Goal: Transaction & Acquisition: Purchase product/service

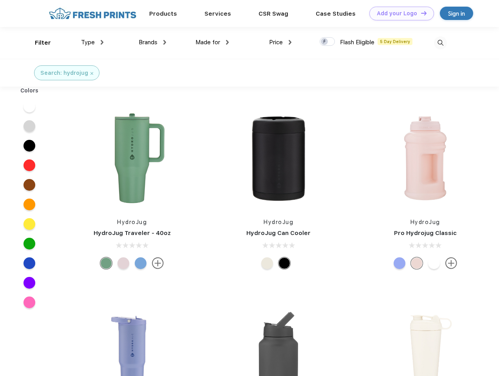
click at [399, 13] on link "Add your Logo Design Tool" at bounding box center [402, 14] width 65 height 14
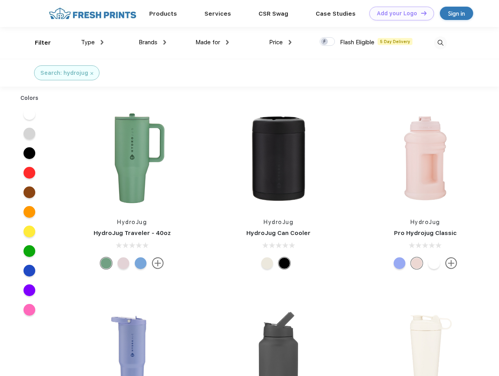
click at [0, 0] on div "Design Tool" at bounding box center [0, 0] width 0 height 0
click at [420, 13] on link "Add your Logo Design Tool" at bounding box center [402, 14] width 65 height 14
click at [38, 43] on div "Filter" at bounding box center [43, 42] width 16 height 9
click at [92, 42] on span "Type" at bounding box center [88, 42] width 14 height 7
click at [152, 42] on span "Brands" at bounding box center [148, 42] width 19 height 7
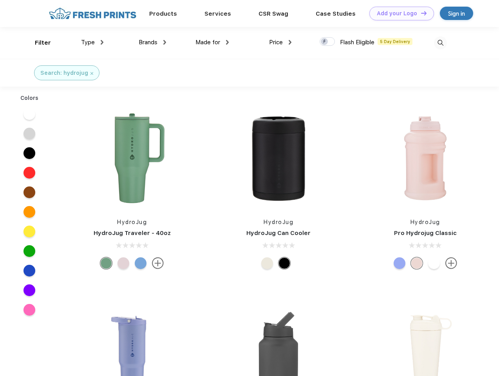
click at [212, 42] on span "Made for" at bounding box center [208, 42] width 25 height 7
click at [281, 42] on span "Price" at bounding box center [276, 42] width 14 height 7
click at [328, 42] on div at bounding box center [327, 41] width 15 height 9
click at [325, 42] on input "checkbox" at bounding box center [322, 39] width 5 height 5
click at [440, 43] on img at bounding box center [440, 42] width 13 height 13
